Goal: Transaction & Acquisition: Book appointment/travel/reservation

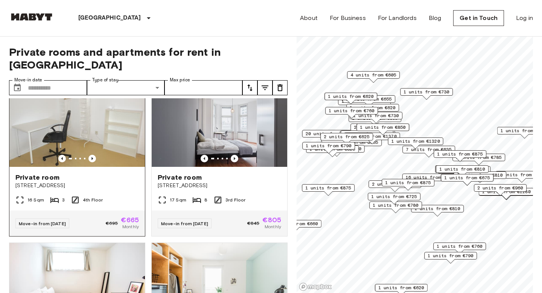
scroll to position [20, 0]
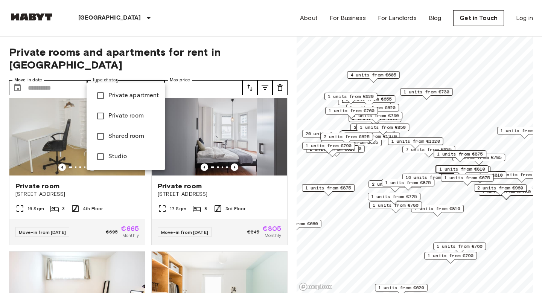
click at [180, 38] on div at bounding box center [271, 146] width 542 height 293
click at [130, 99] on span "Private apartment" at bounding box center [133, 95] width 51 height 9
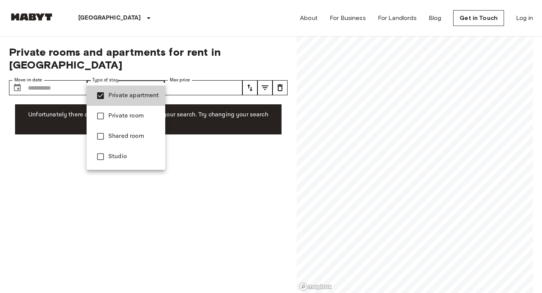
click at [126, 116] on span "Private room" at bounding box center [133, 115] width 51 height 9
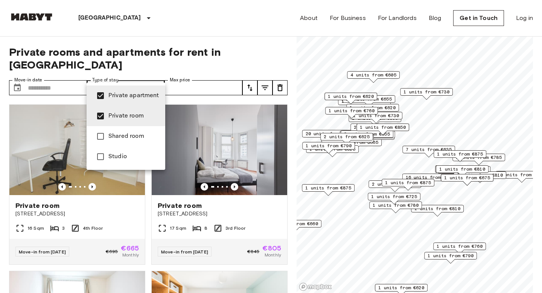
click at [126, 97] on span "Private apartment" at bounding box center [133, 95] width 51 height 9
type input "**********"
click at [148, 43] on div at bounding box center [271, 146] width 542 height 293
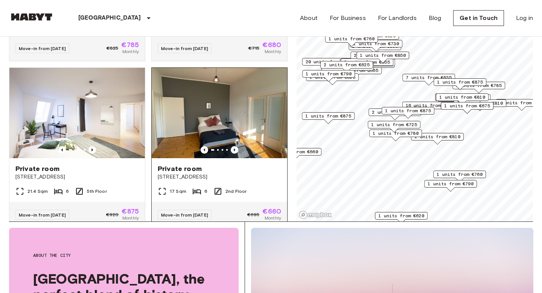
scroll to position [300, 0]
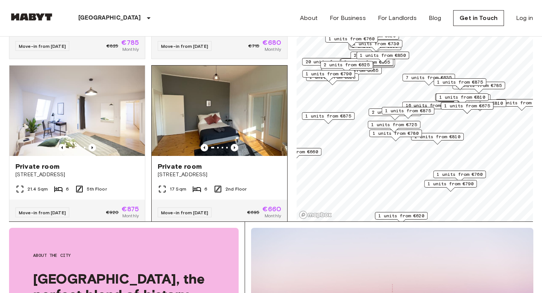
click at [216, 100] on img at bounding box center [219, 110] width 135 height 90
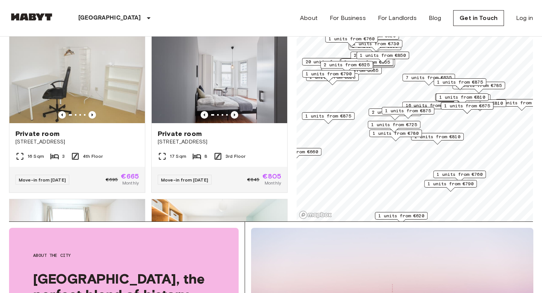
scroll to position [0, 0]
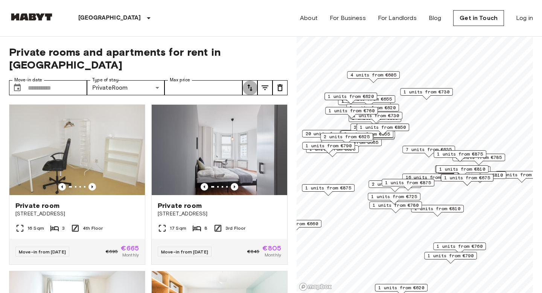
click at [249, 81] on button "tune" at bounding box center [249, 87] width 15 height 15
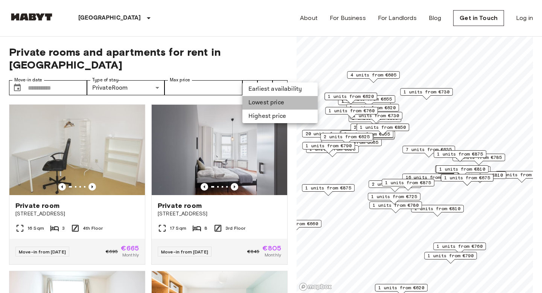
click at [255, 107] on li "Lowest price" at bounding box center [279, 103] width 75 height 14
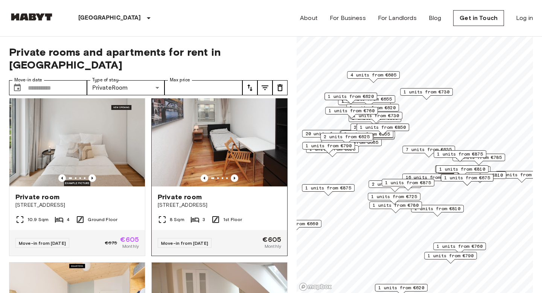
scroll to position [10, 0]
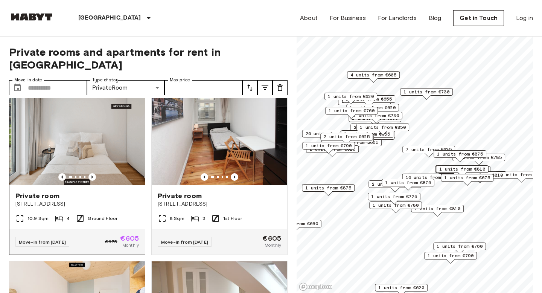
click at [97, 102] on img at bounding box center [76, 140] width 135 height 90
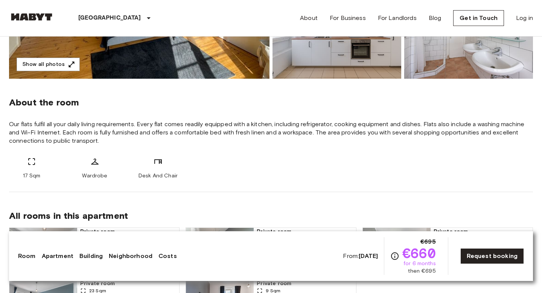
scroll to position [239, 0]
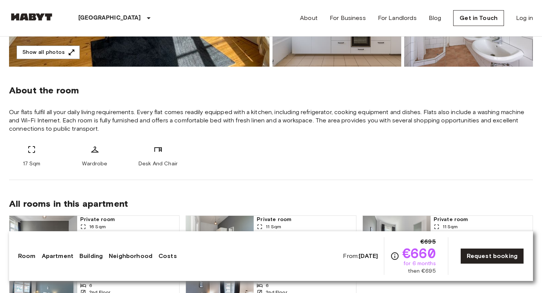
click at [181, 122] on span "Our flats fulfil all your daily living requirements. Every flat comes readily e…" at bounding box center [271, 120] width 524 height 25
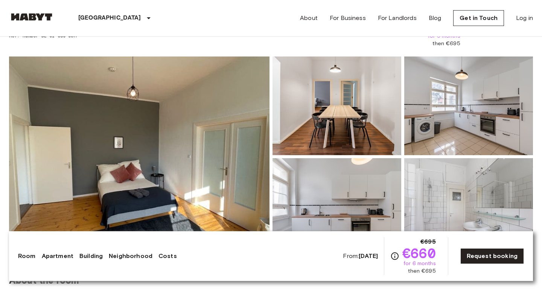
scroll to position [61, 0]
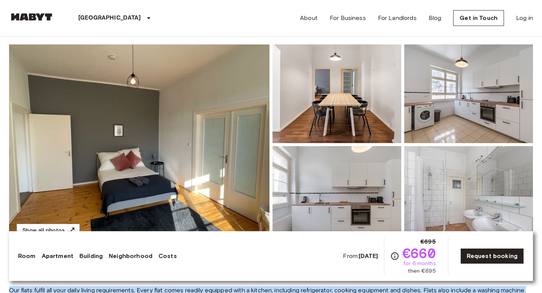
click at [175, 117] on img at bounding box center [139, 144] width 260 height 200
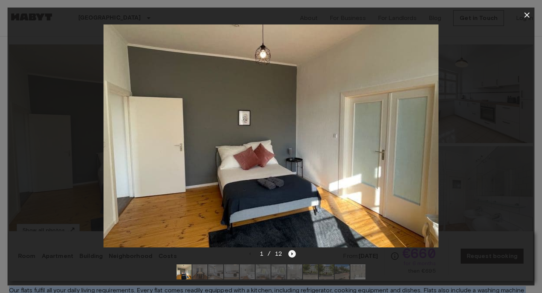
click at [291, 251] on icon "Next image" at bounding box center [292, 254] width 8 height 8
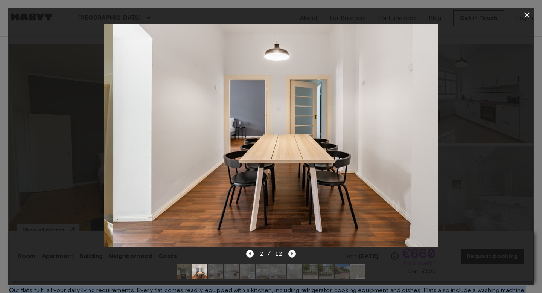
click at [291, 251] on icon "Next image" at bounding box center [292, 254] width 8 height 8
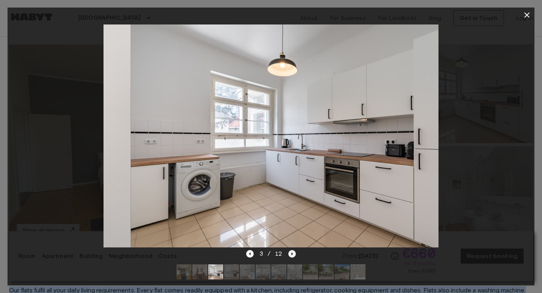
click at [291, 251] on icon "Next image" at bounding box center [292, 254] width 8 height 8
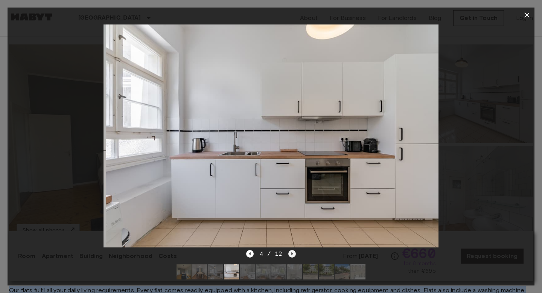
click at [291, 251] on icon "Next image" at bounding box center [292, 254] width 8 height 8
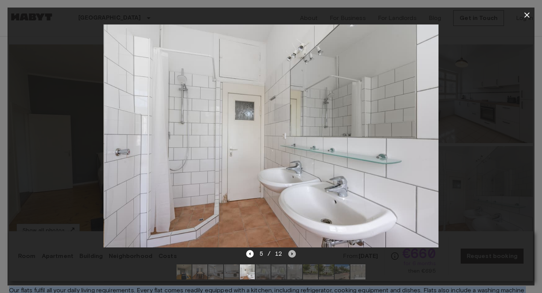
click at [291, 251] on icon "Next image" at bounding box center [292, 254] width 8 height 8
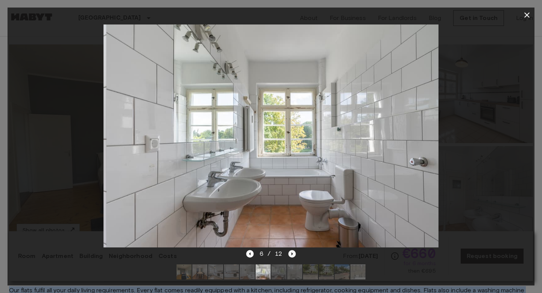
click at [291, 251] on icon "Next image" at bounding box center [292, 254] width 8 height 8
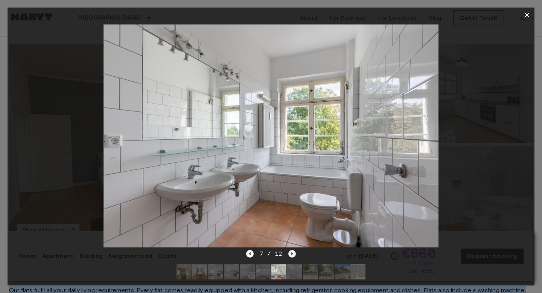
click at [291, 251] on icon "Next image" at bounding box center [292, 254] width 8 height 8
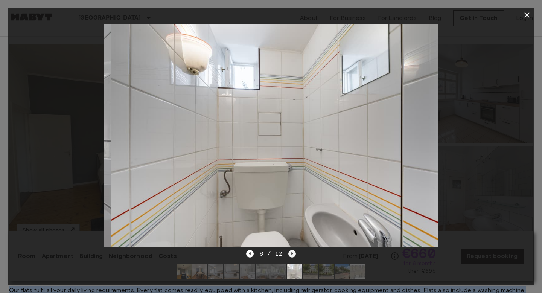
click at [291, 251] on icon "Next image" at bounding box center [292, 254] width 8 height 8
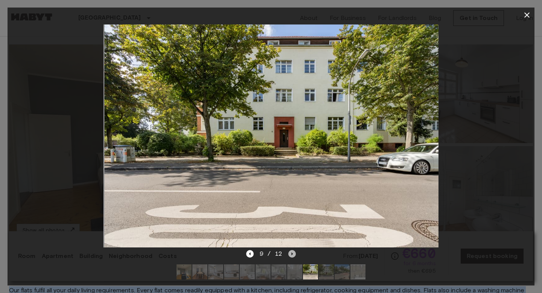
click at [291, 251] on icon "Next image" at bounding box center [292, 254] width 8 height 8
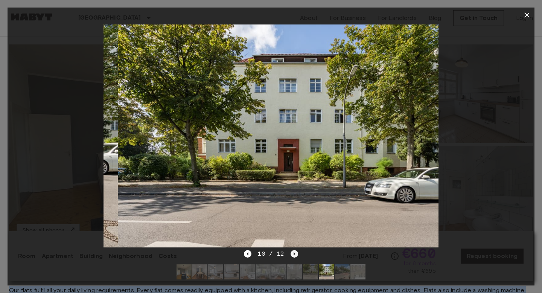
click at [291, 251] on icon "Next image" at bounding box center [294, 254] width 8 height 8
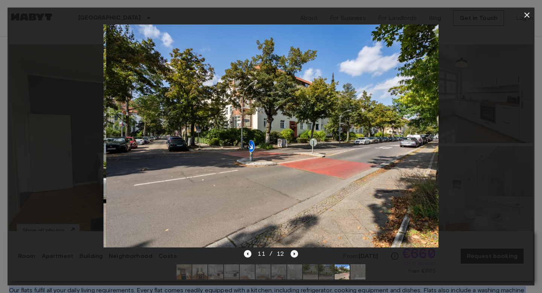
click at [291, 251] on icon "Next image" at bounding box center [294, 254] width 8 height 8
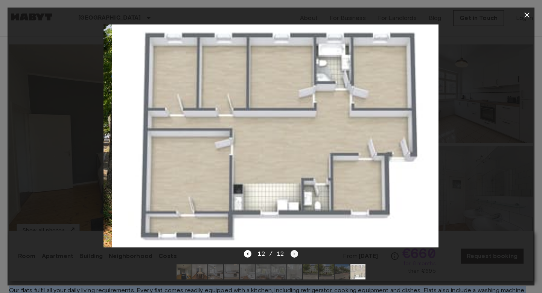
click at [291, 251] on div "12 / 12" at bounding box center [271, 253] width 54 height 9
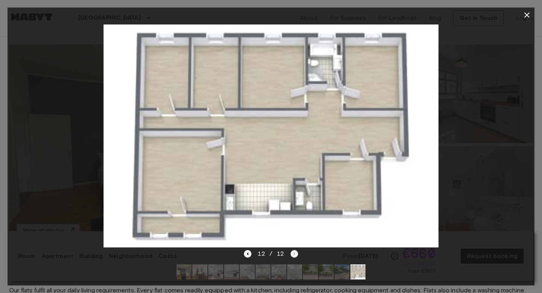
click at [291, 251] on div "12 / 12" at bounding box center [271, 253] width 54 height 9
click at [529, 11] on icon "button" at bounding box center [526, 15] width 9 height 9
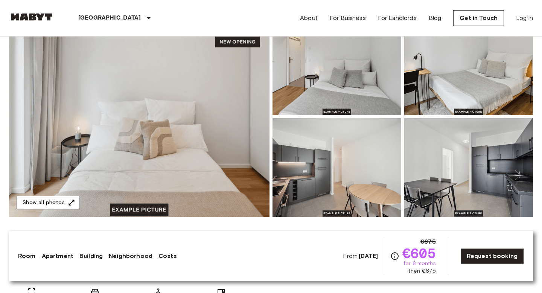
scroll to position [92, 0]
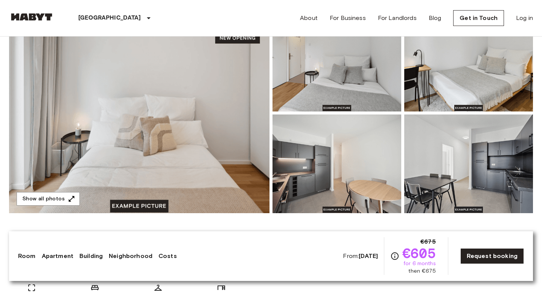
click at [220, 103] on img at bounding box center [139, 113] width 260 height 200
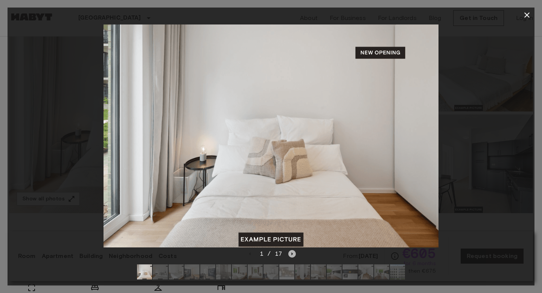
click at [294, 257] on icon "Next image" at bounding box center [292, 254] width 8 height 8
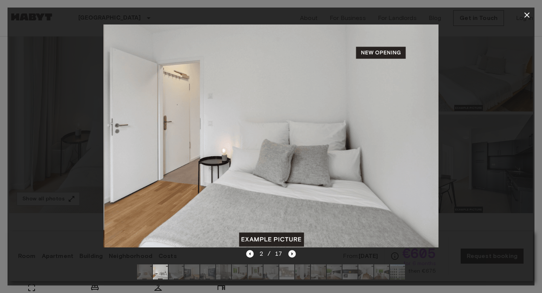
click at [294, 257] on icon "Next image" at bounding box center [292, 254] width 8 height 8
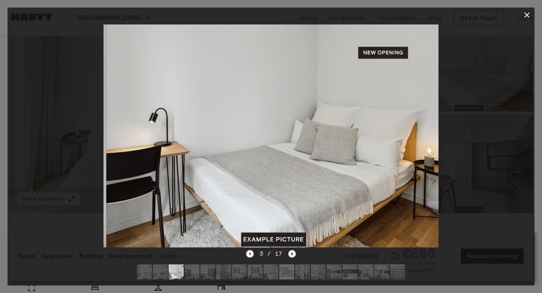
click at [294, 257] on icon "Next image" at bounding box center [292, 254] width 8 height 8
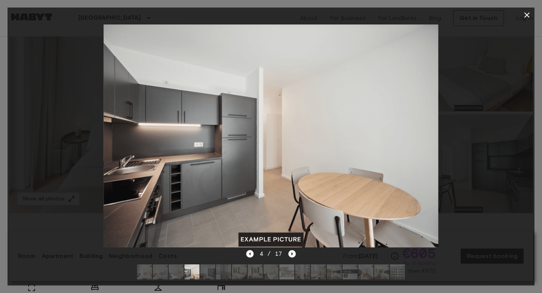
click at [294, 257] on icon "Next image" at bounding box center [292, 254] width 8 height 8
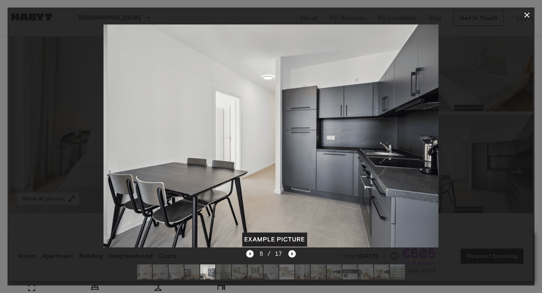
click at [294, 257] on icon "Next image" at bounding box center [292, 254] width 8 height 8
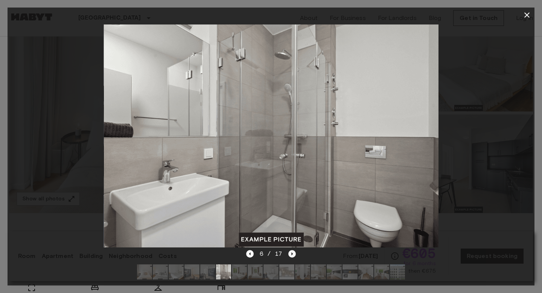
click at [294, 257] on icon "Next image" at bounding box center [292, 254] width 8 height 8
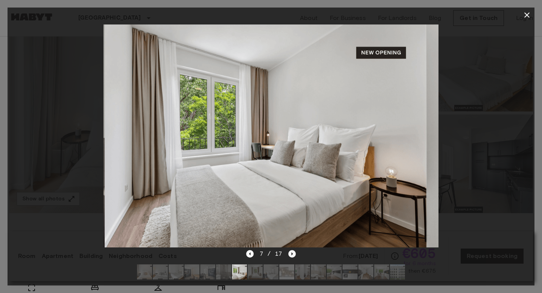
click at [294, 257] on icon "Next image" at bounding box center [292, 254] width 8 height 8
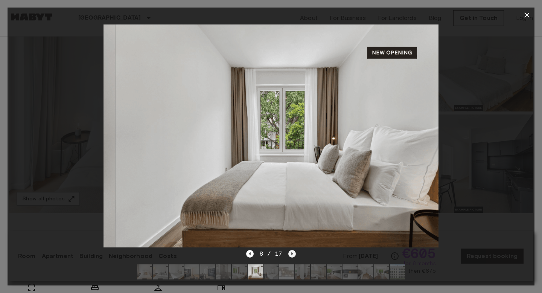
click at [294, 257] on icon "Next image" at bounding box center [292, 254] width 8 height 8
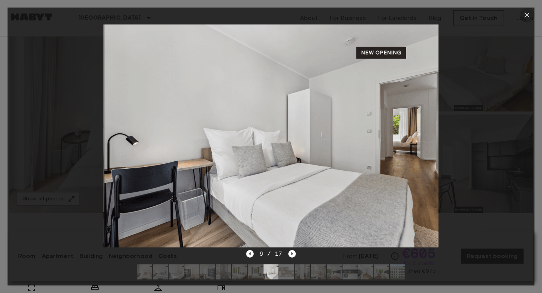
click at [526, 17] on icon "button" at bounding box center [526, 15] width 9 height 9
